Goal: Check status

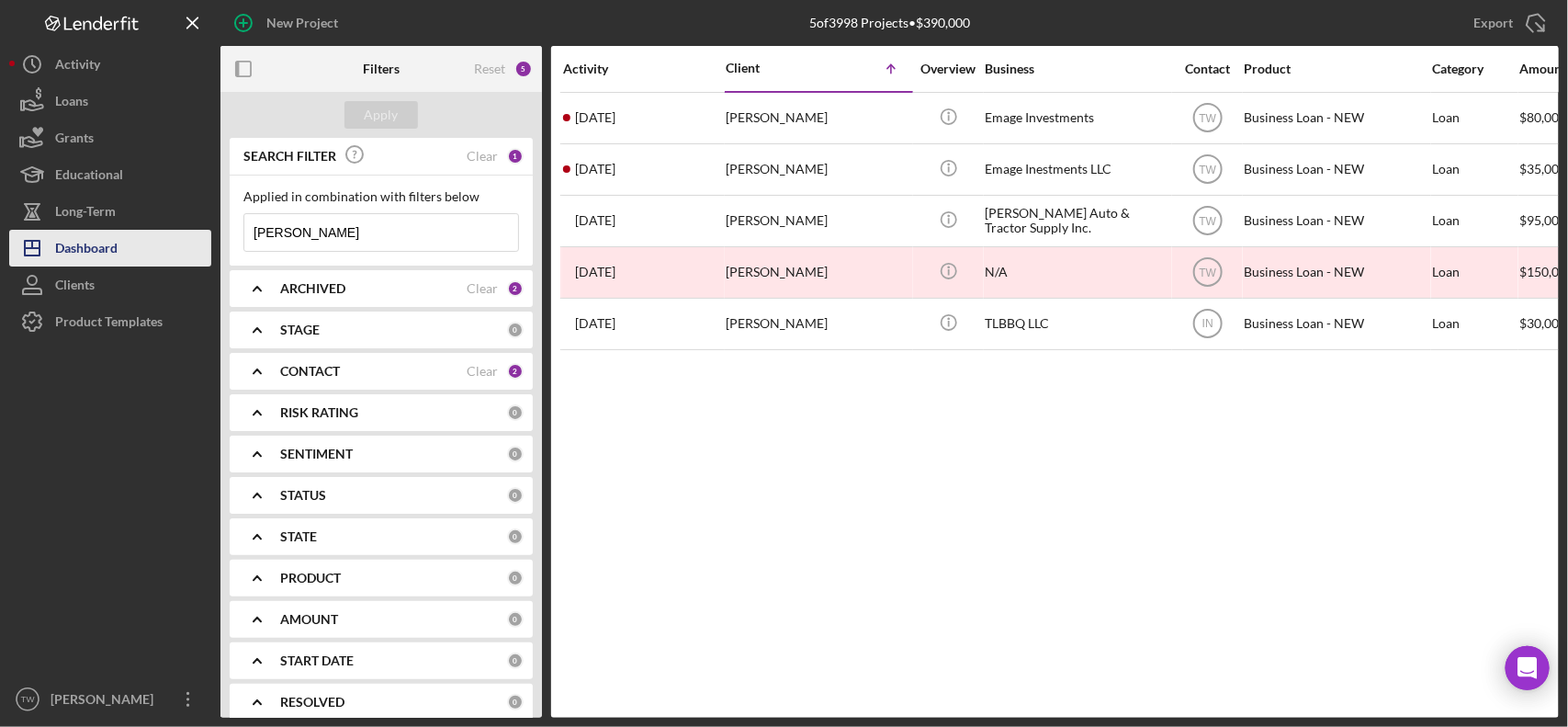
click at [125, 236] on button "Icon/Dashboard Dashboard" at bounding box center [110, 248] width 202 height 37
click at [339, 240] on input "[PERSON_NAME]" at bounding box center [380, 233] width 273 height 37
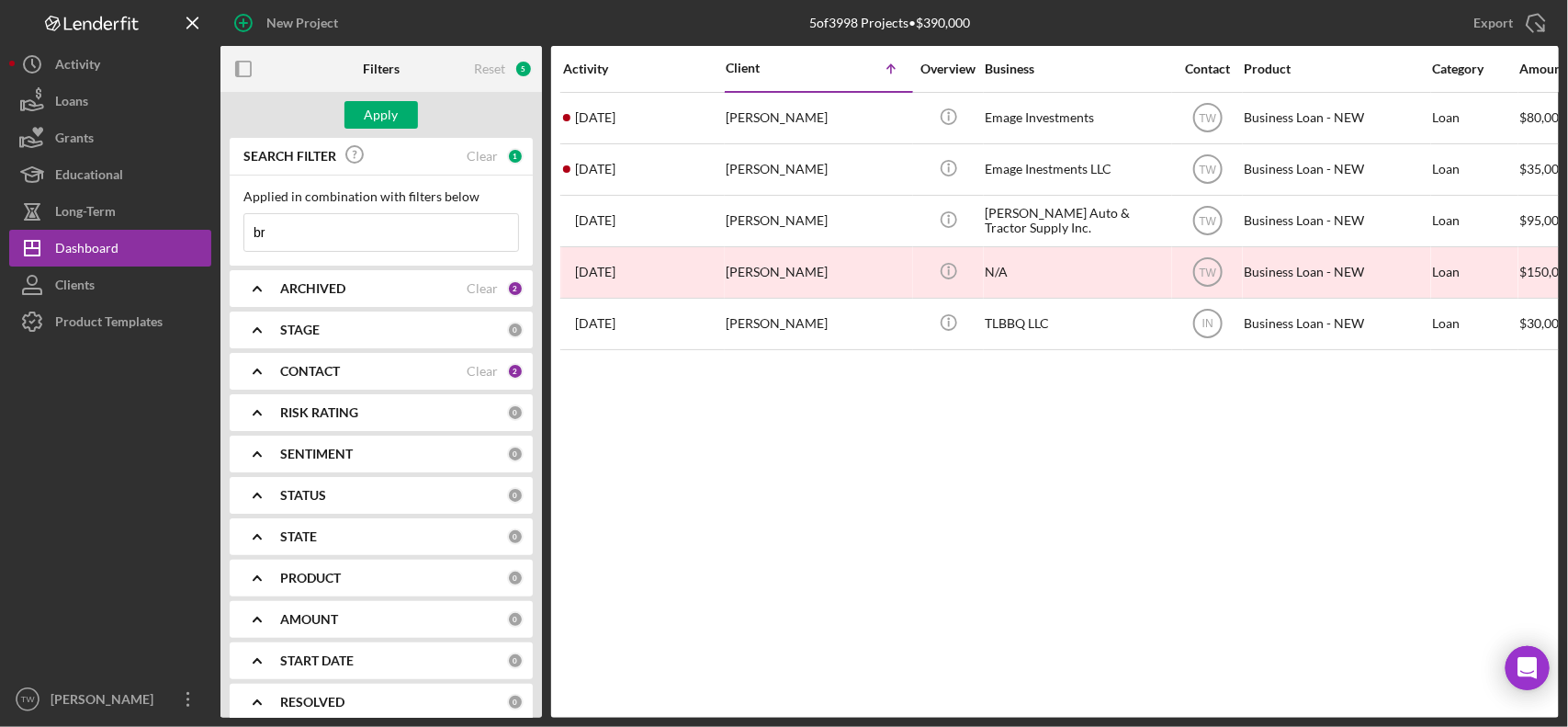
type input "b"
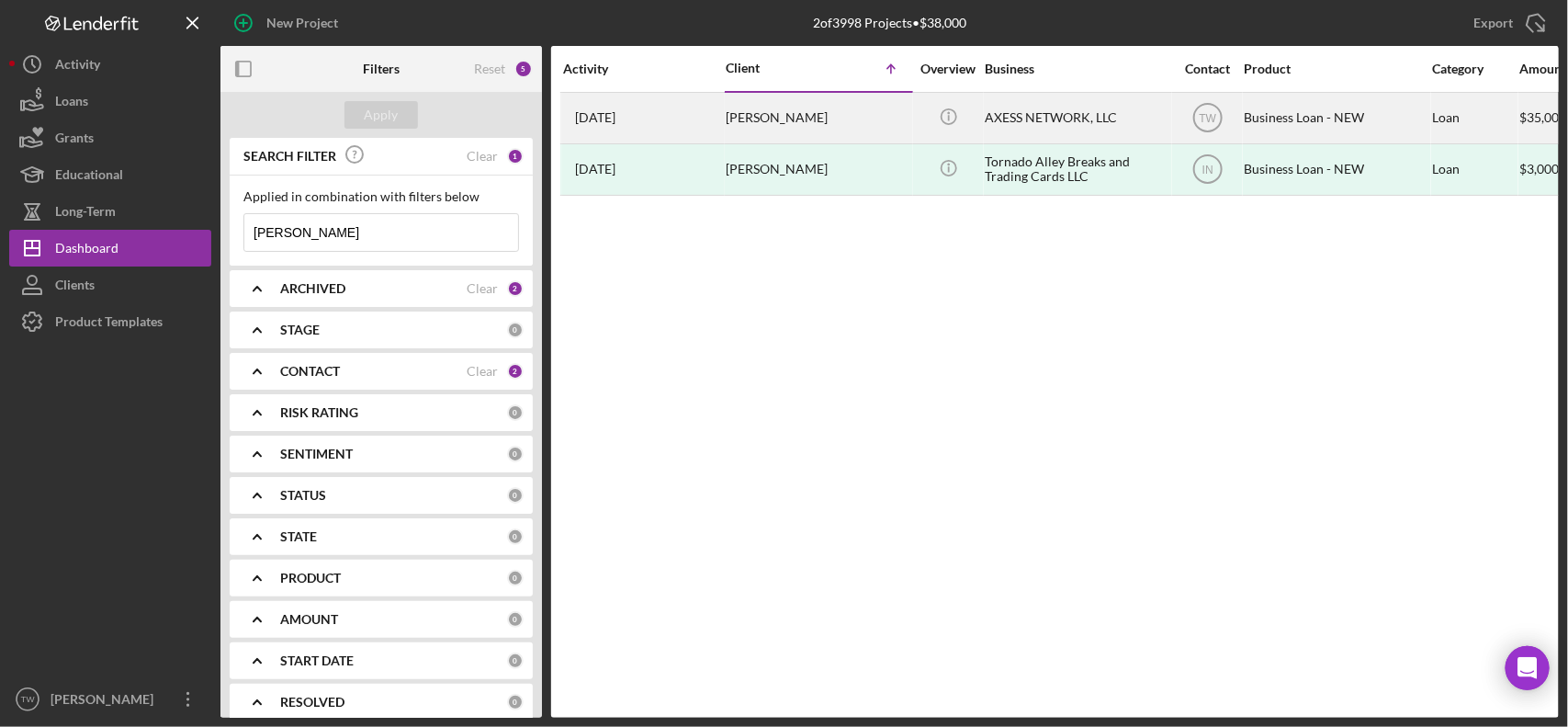
type input "[PERSON_NAME]"
click at [639, 111] on div "[DATE] [PERSON_NAME]" at bounding box center [643, 118] width 160 height 49
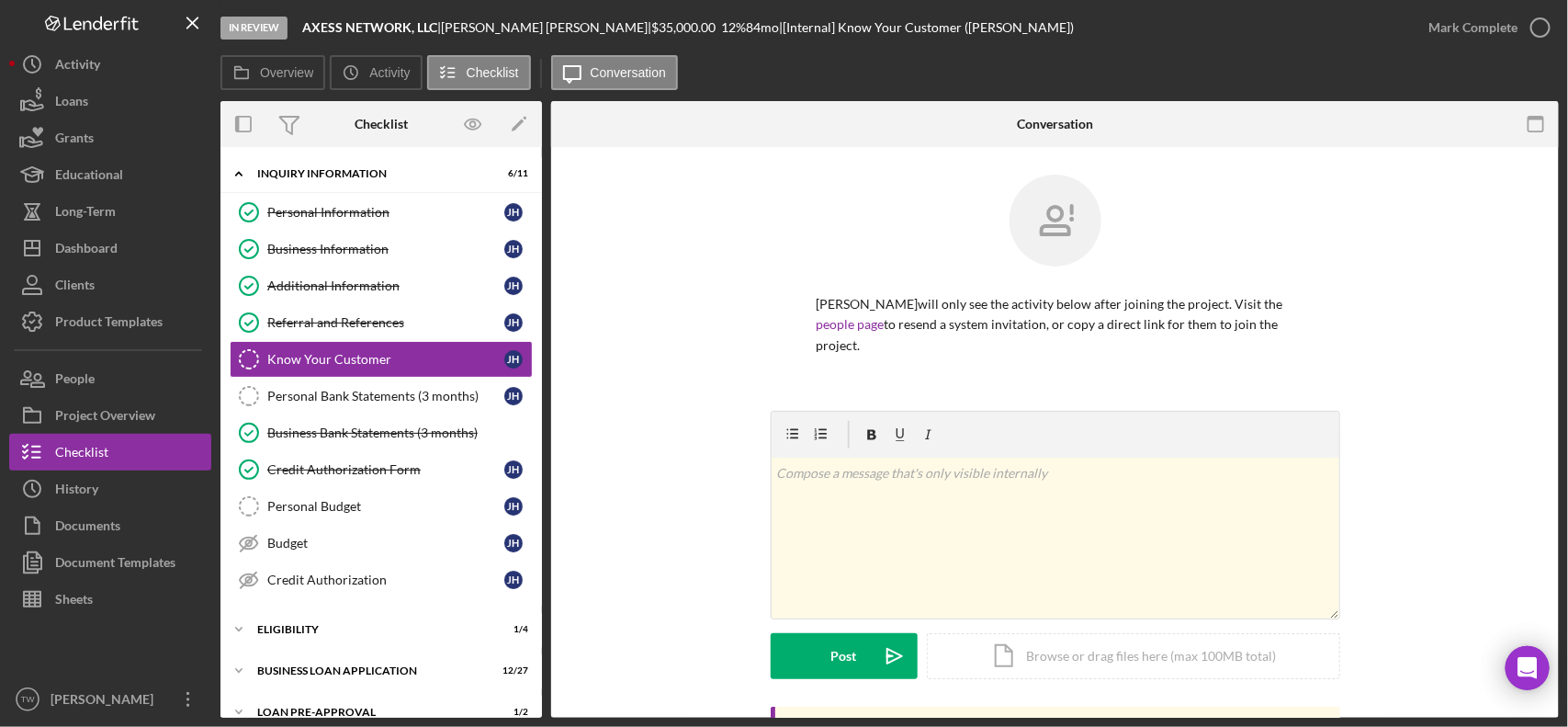
scroll to position [110, 0]
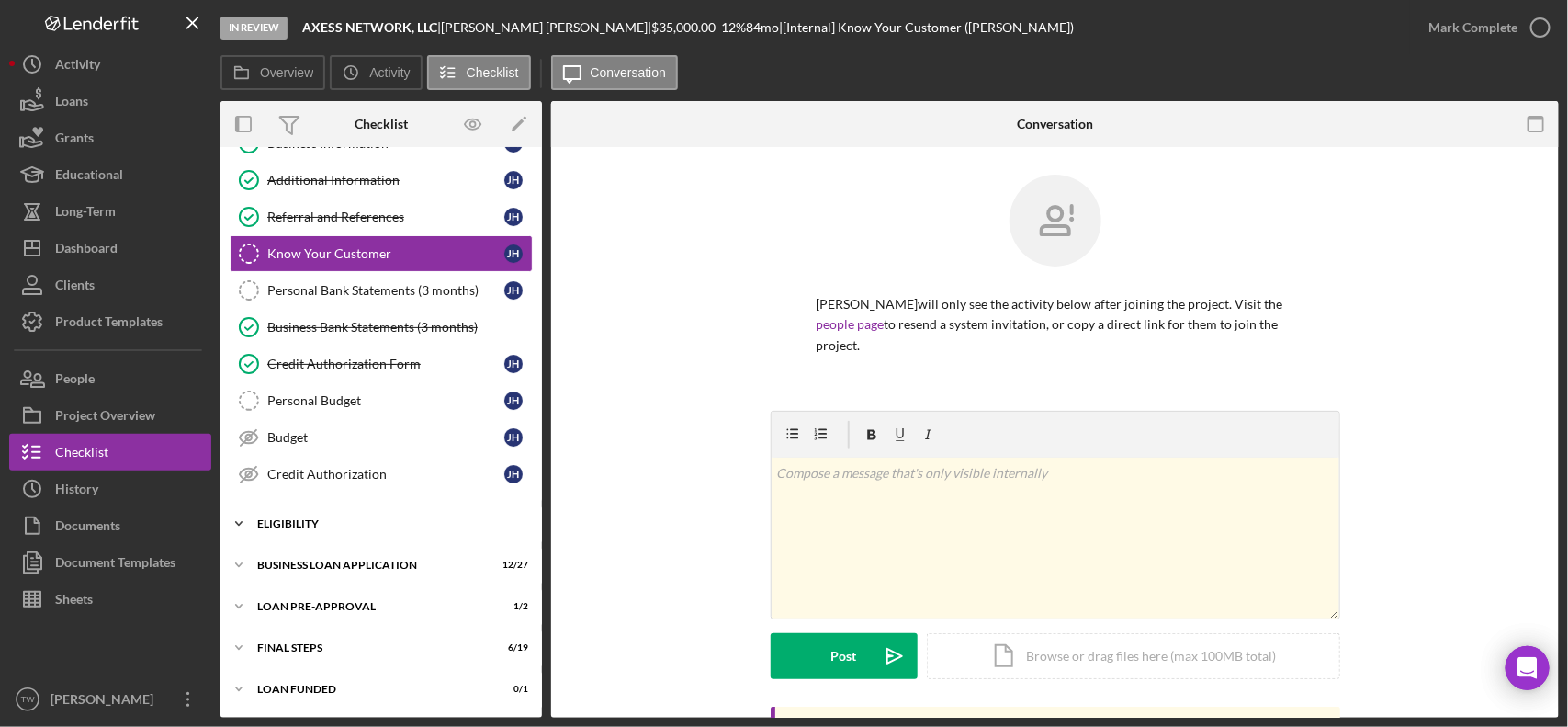
click at [333, 528] on div "ELIGIBILITY" at bounding box center [387, 524] width 262 height 11
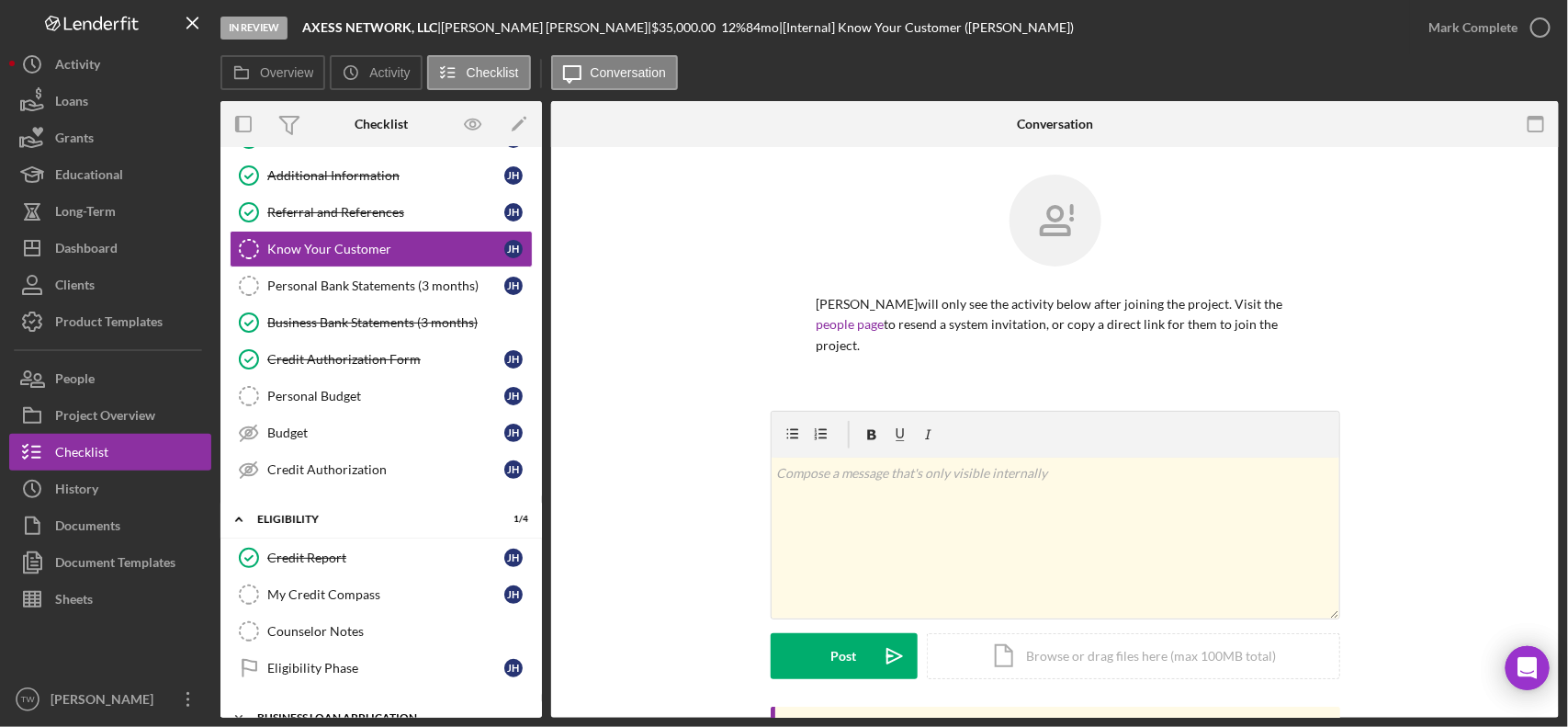
scroll to position [270, 0]
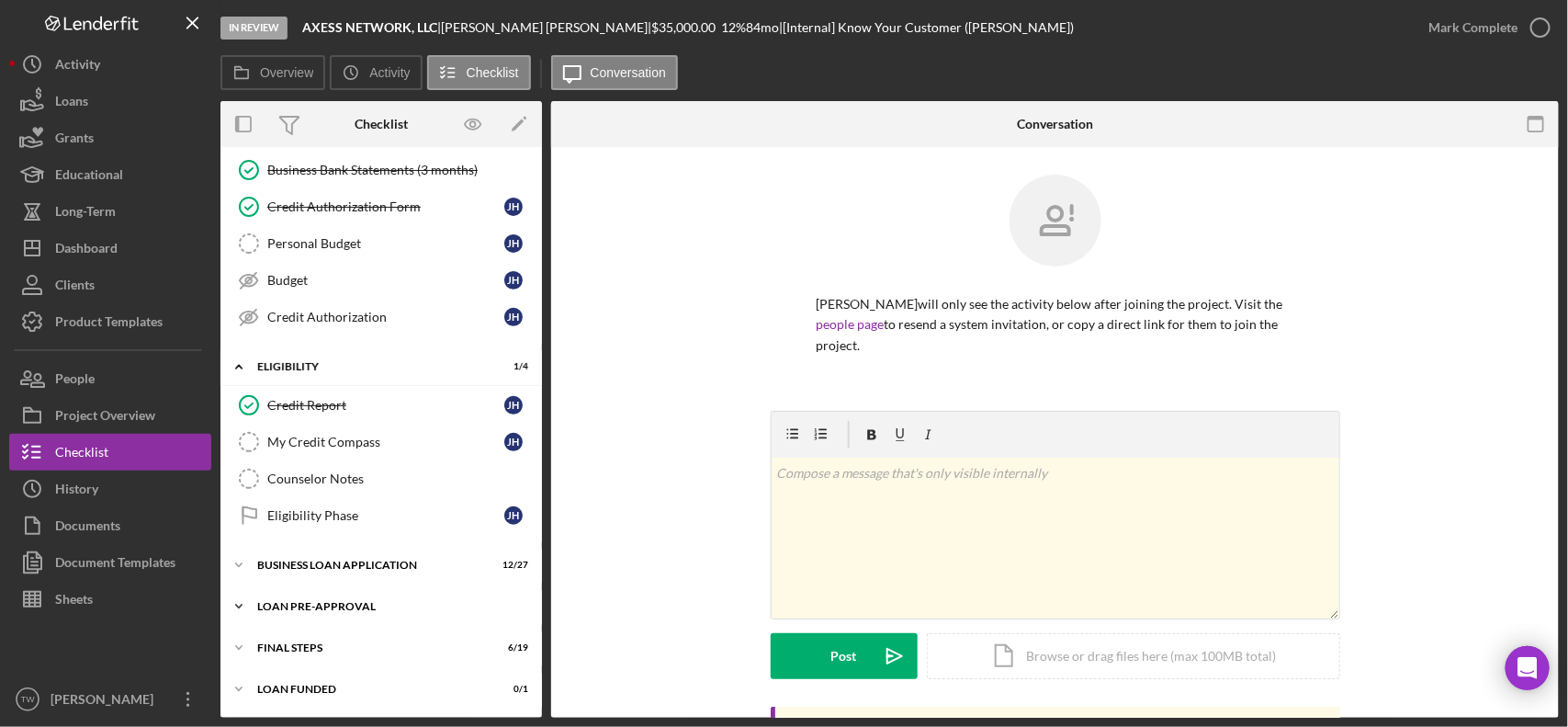
click at [341, 593] on div "Icon/Expander LOAN PRE-APPROVAL 1 / 2" at bounding box center [381, 606] width 322 height 37
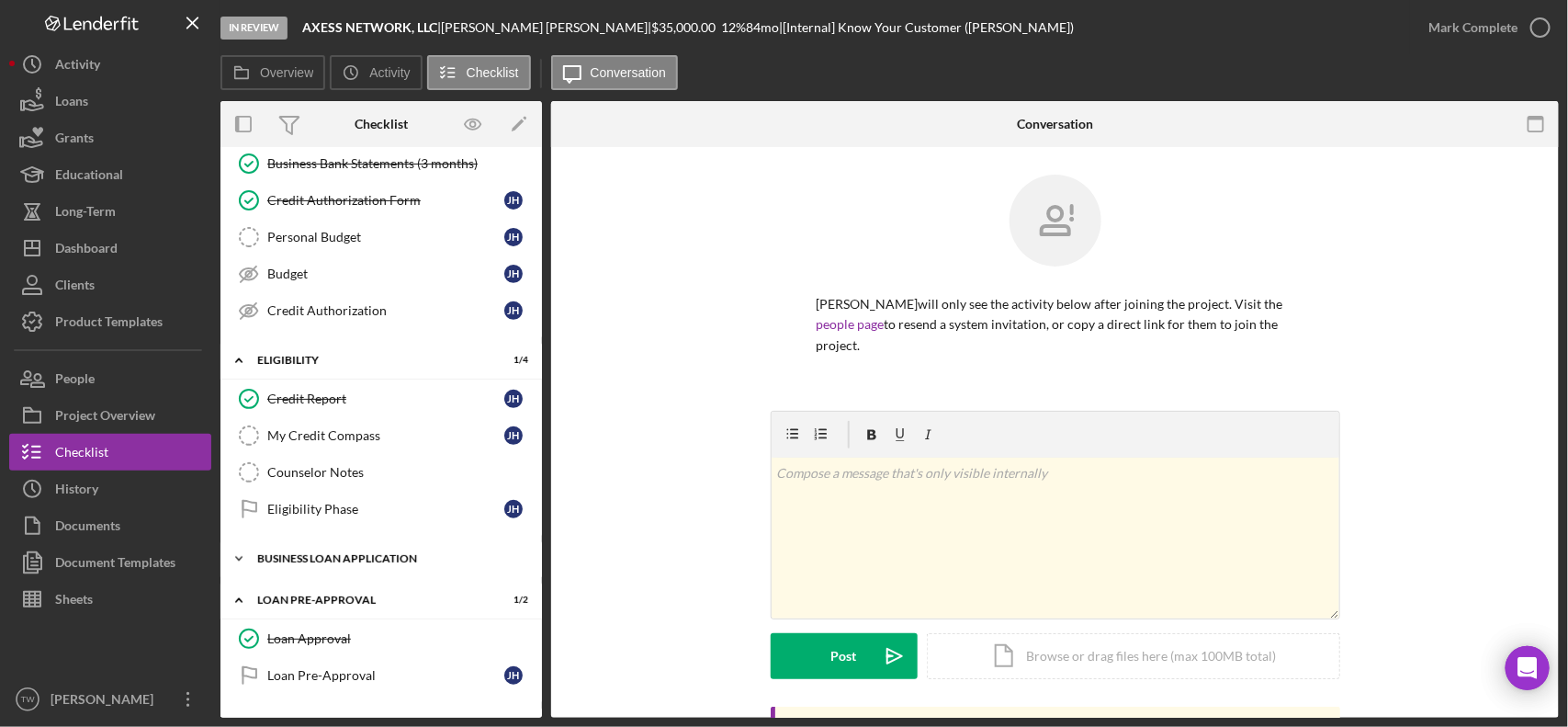
click at [342, 563] on div "BUSINESS LOAN APPLICATION" at bounding box center [387, 559] width 262 height 11
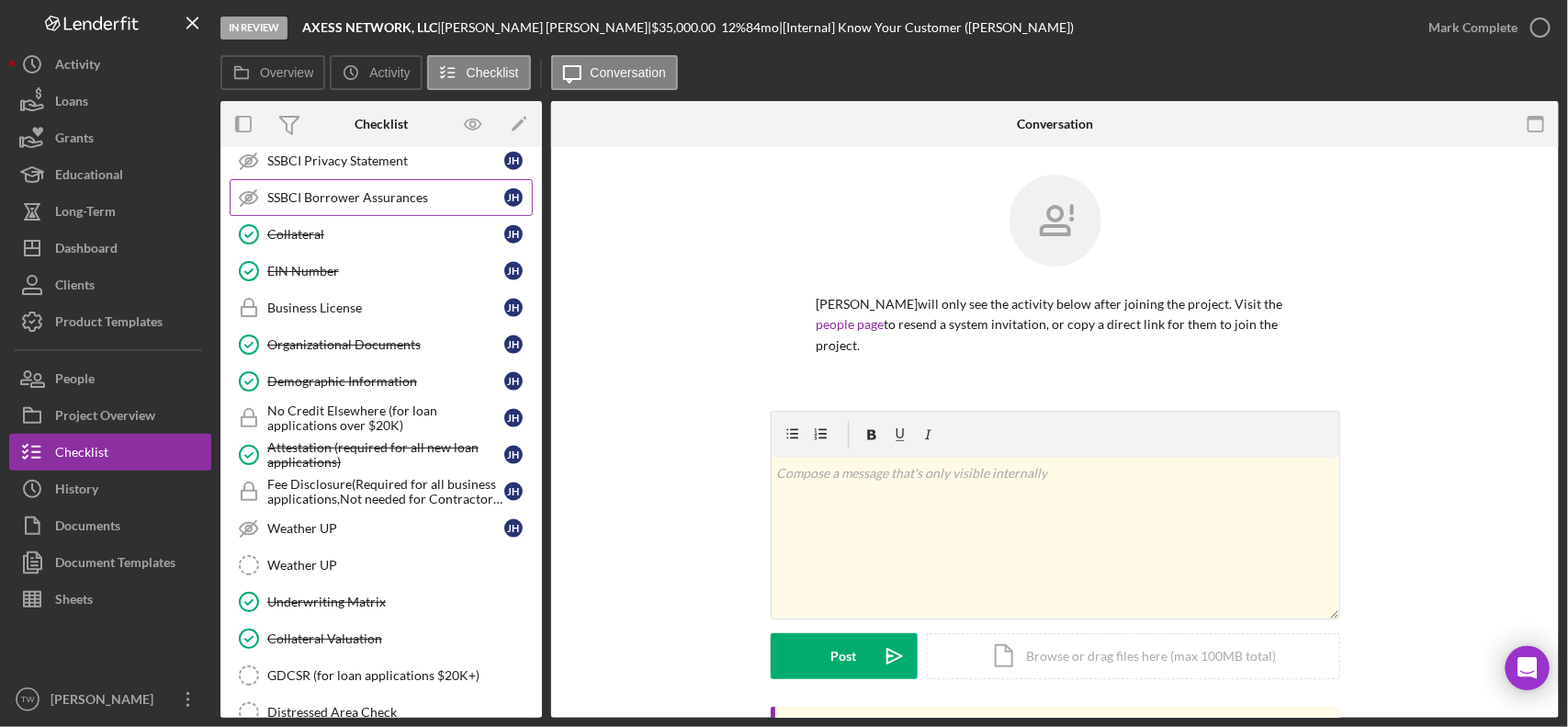
scroll to position [1369, 0]
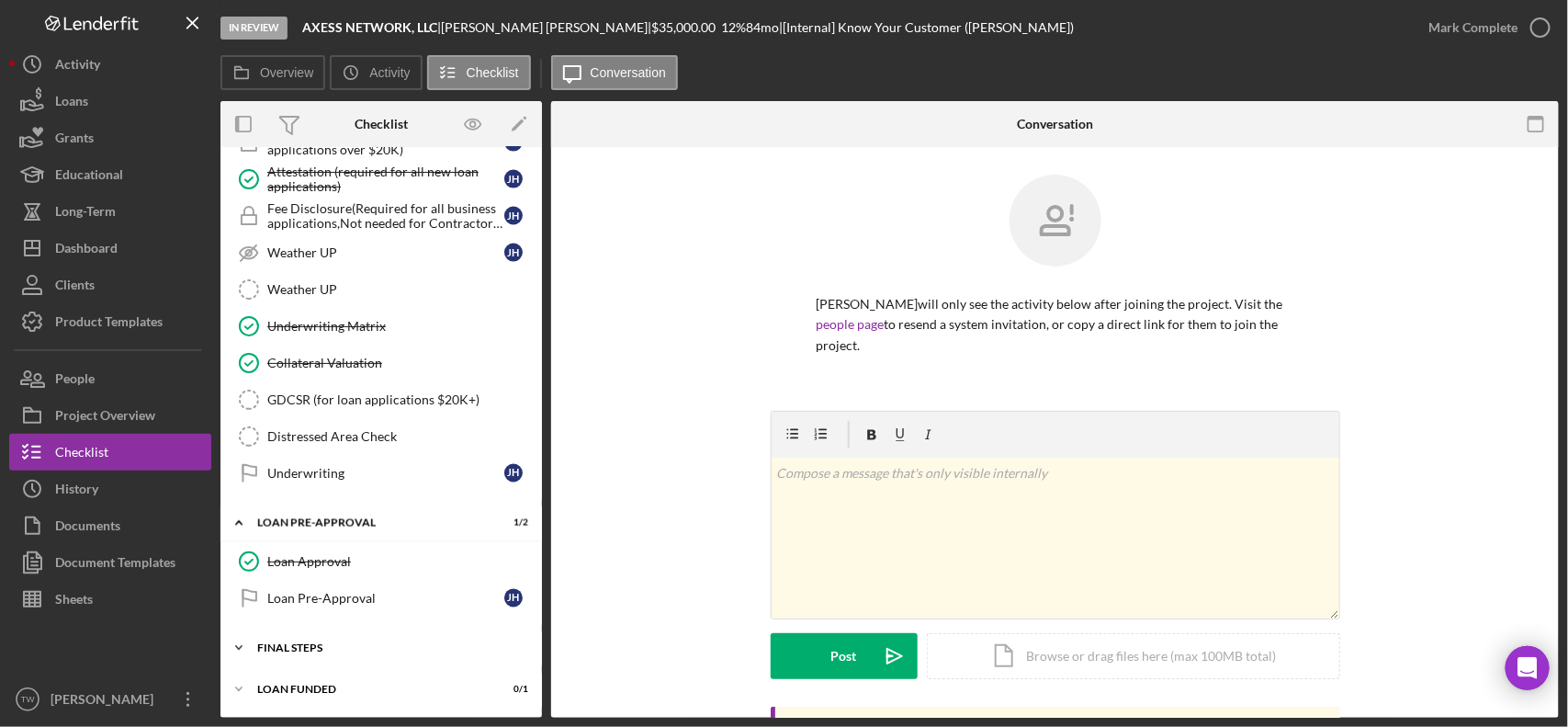
click at [356, 642] on div "FINAL STEPS" at bounding box center [387, 647] width 262 height 11
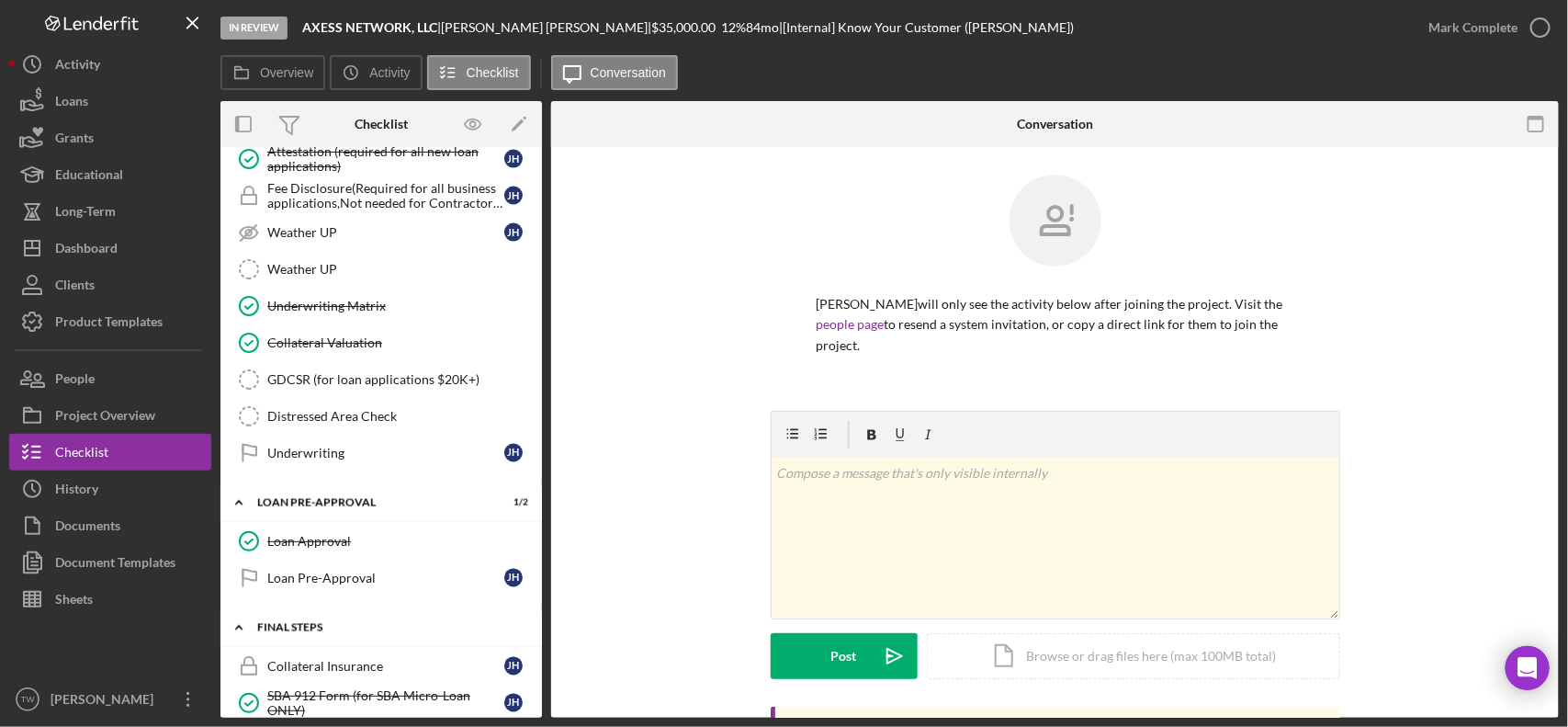
scroll to position [1830, 0]
